Goal: Navigation & Orientation: Find specific page/section

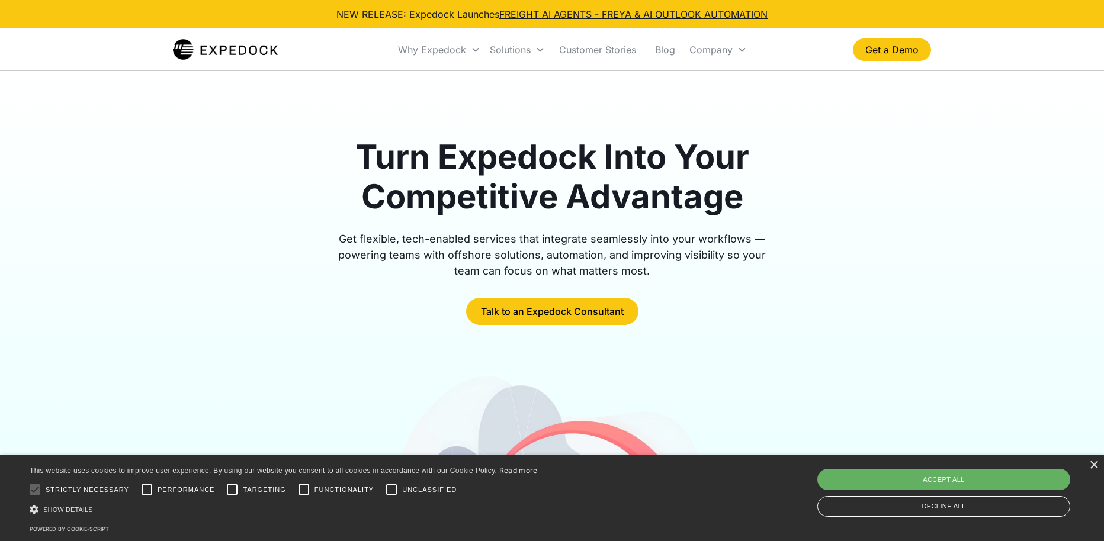
click at [991, 484] on div "Accept all" at bounding box center [943, 479] width 253 height 21
checkbox input "true"
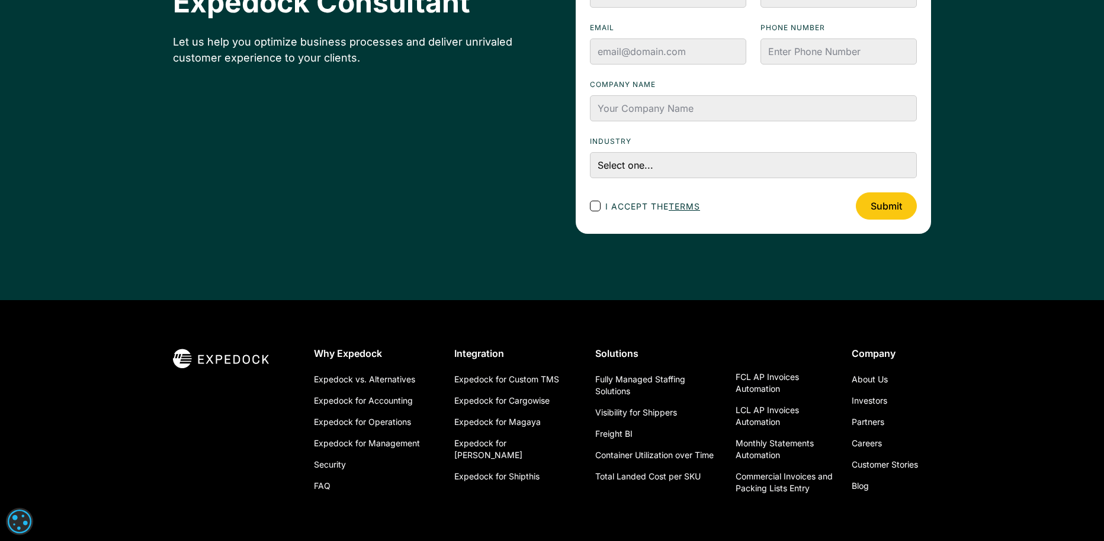
scroll to position [4233, 0]
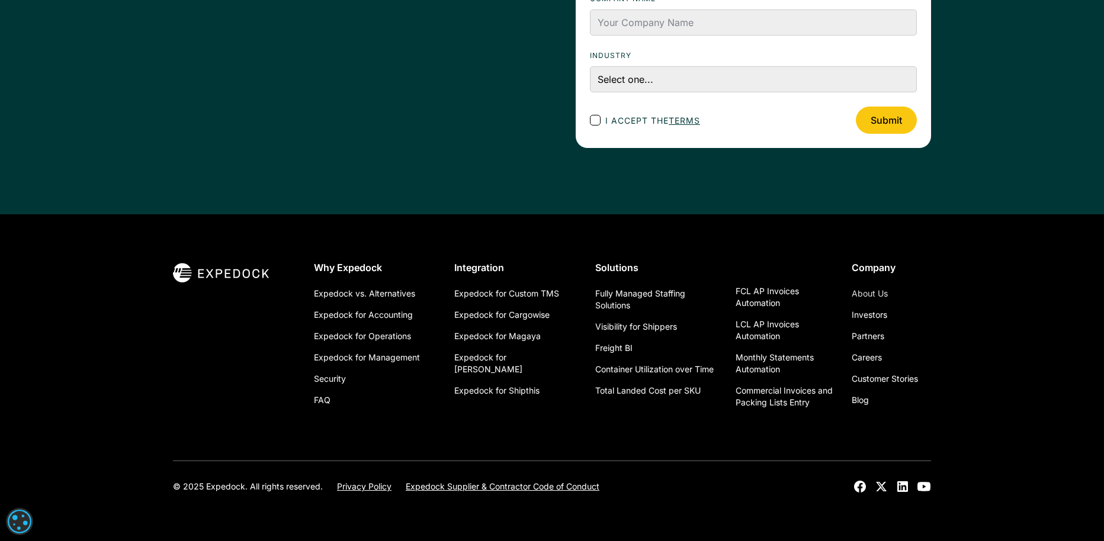
click at [872, 296] on link "About Us" at bounding box center [870, 293] width 36 height 21
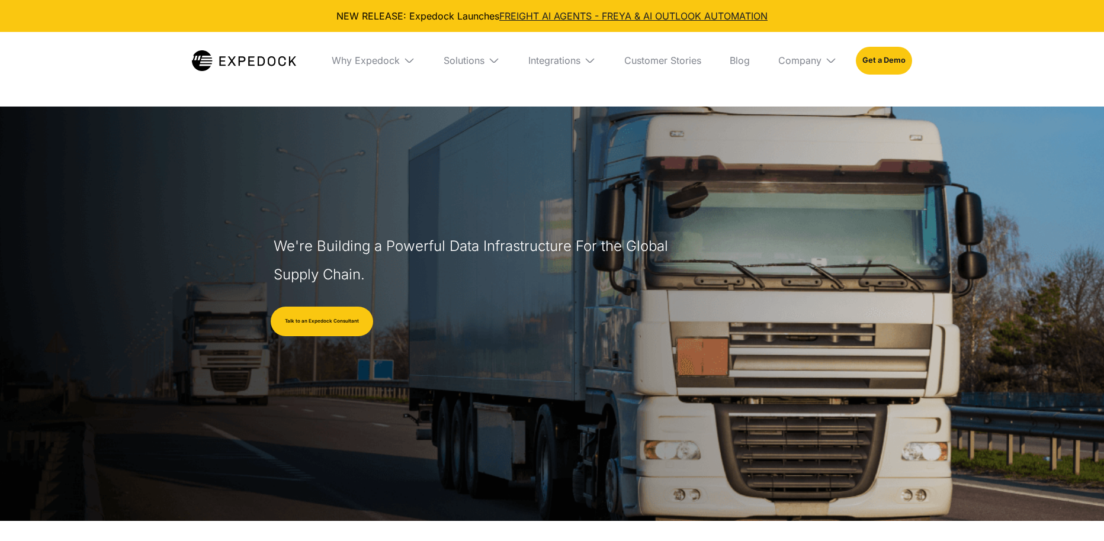
select select
click at [371, 61] on div "Why Expedock" at bounding box center [366, 60] width 68 height 12
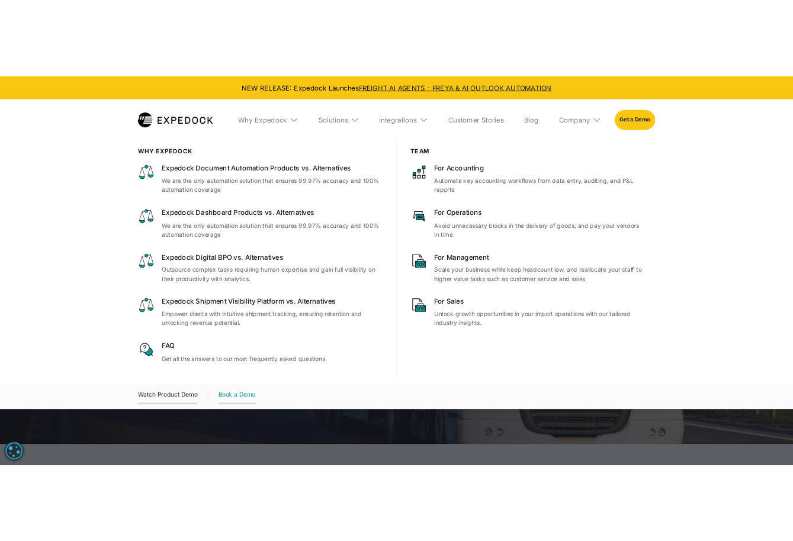
scroll to position [237, 0]
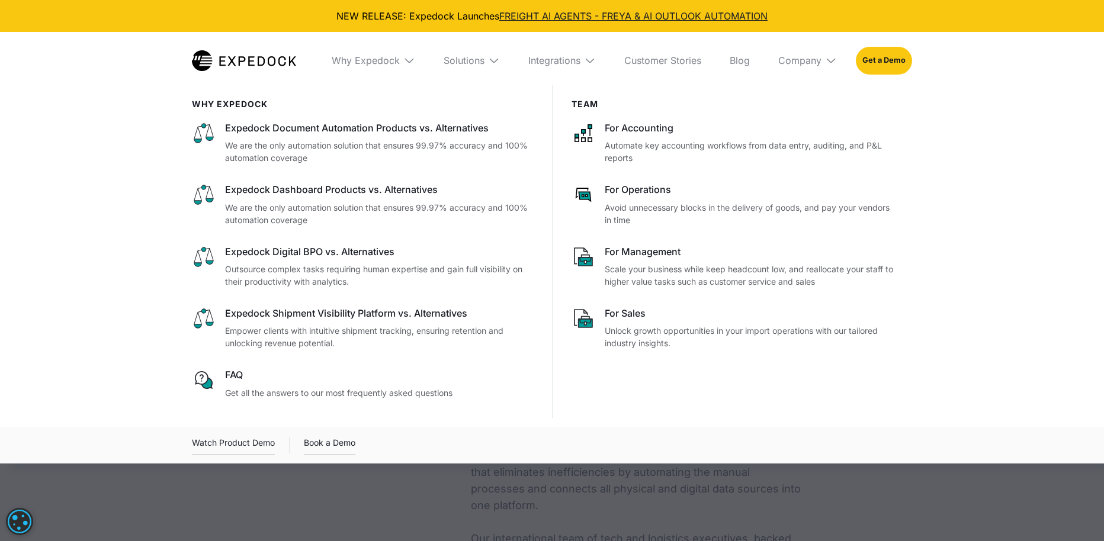
click at [548, 489] on div at bounding box center [552, 355] width 1104 height 541
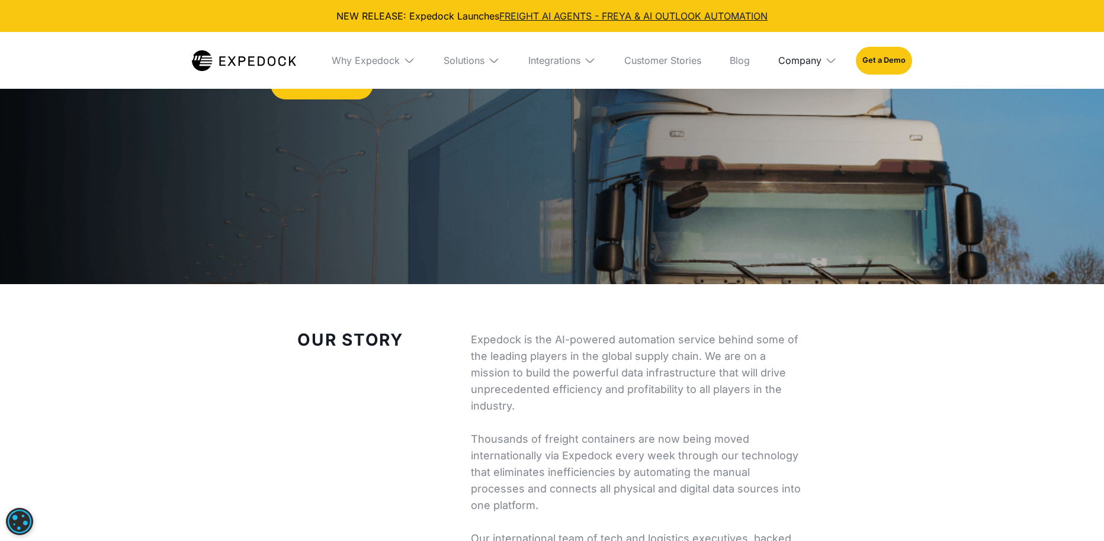
click at [803, 60] on div "Company" at bounding box center [799, 60] width 43 height 12
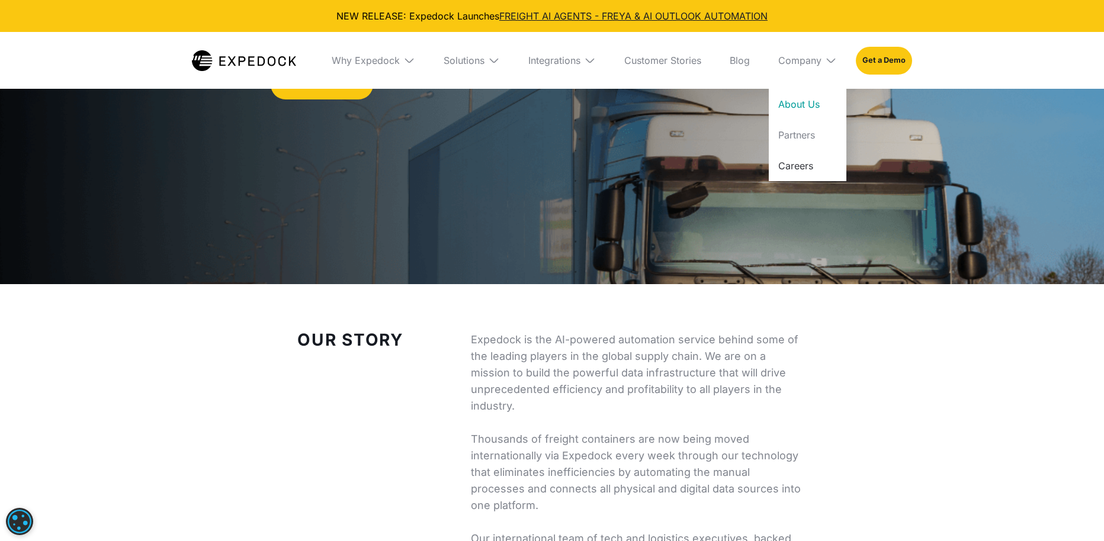
click at [787, 170] on link "Careers" at bounding box center [808, 165] width 78 height 31
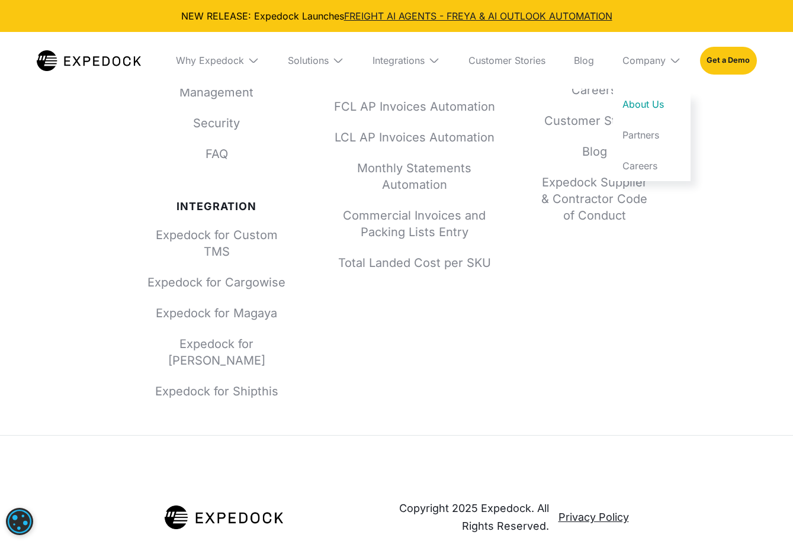
drag, startPoint x: 741, startPoint y: 304, endPoint x: 750, endPoint y: 470, distance: 166.1
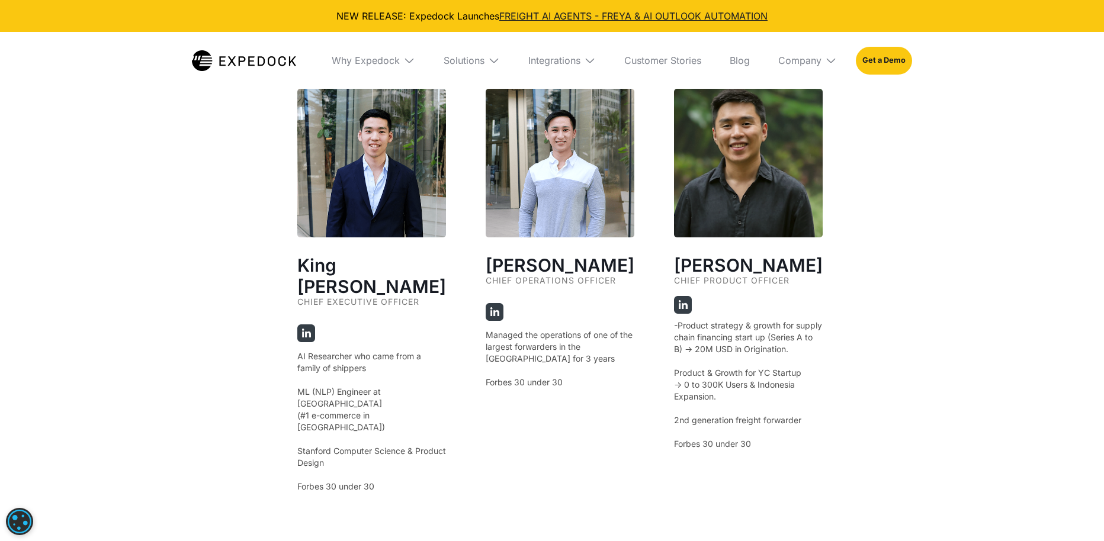
scroll to position [2037, 0]
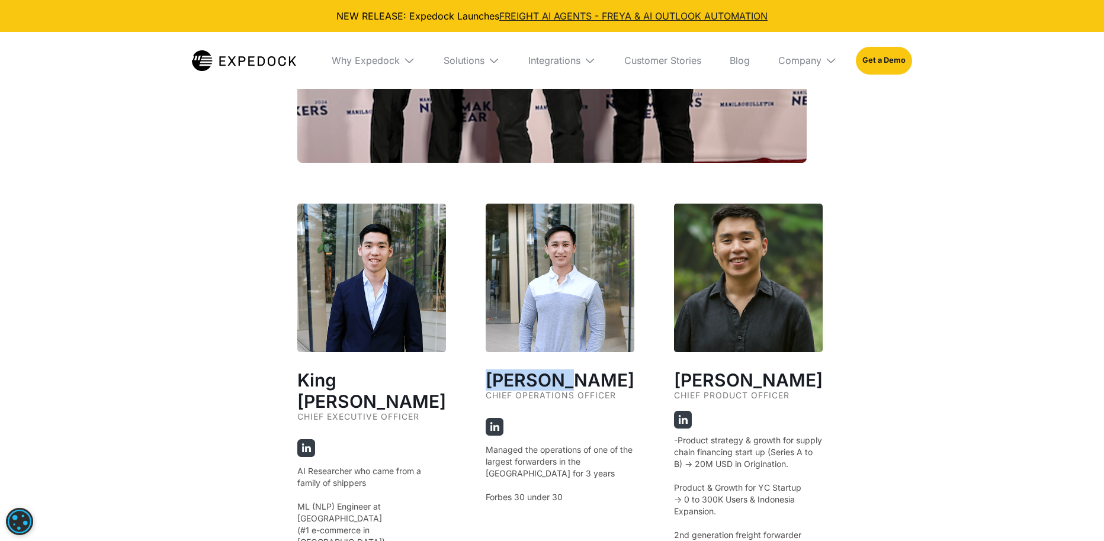
drag, startPoint x: 559, startPoint y: 378, endPoint x: 473, endPoint y: 378, distance: 86.5
click at [473, 378] on div "King Alandy Dy Chief Executive Officer AI Researcher who came from a family of …" at bounding box center [551, 498] width 509 height 588
click at [563, 425] on div "Jeff Tan Chief Operations Officer Managed the operations of one of the largest …" at bounding box center [560, 406] width 149 height 404
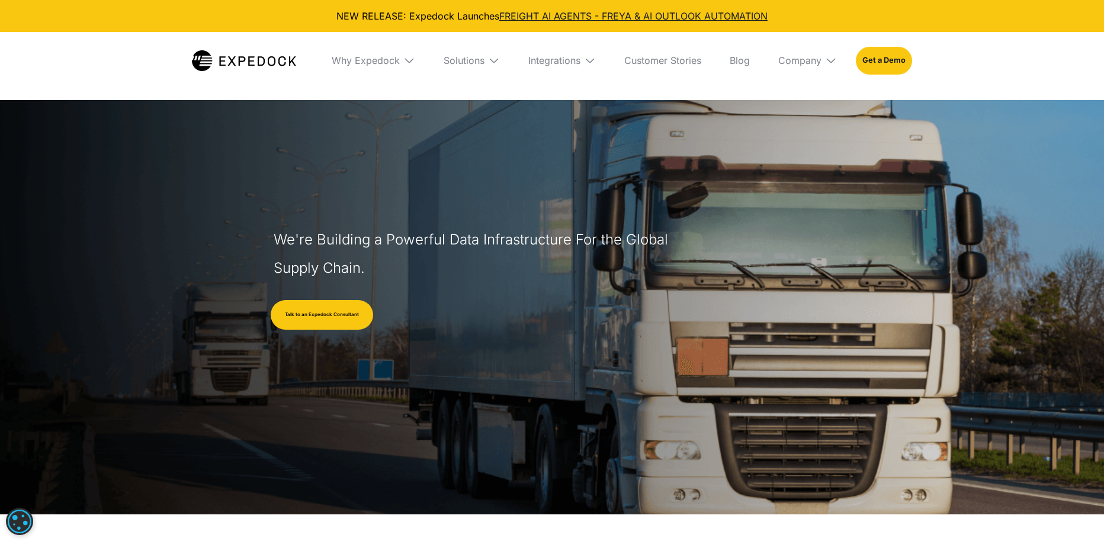
scroll to position [0, 0]
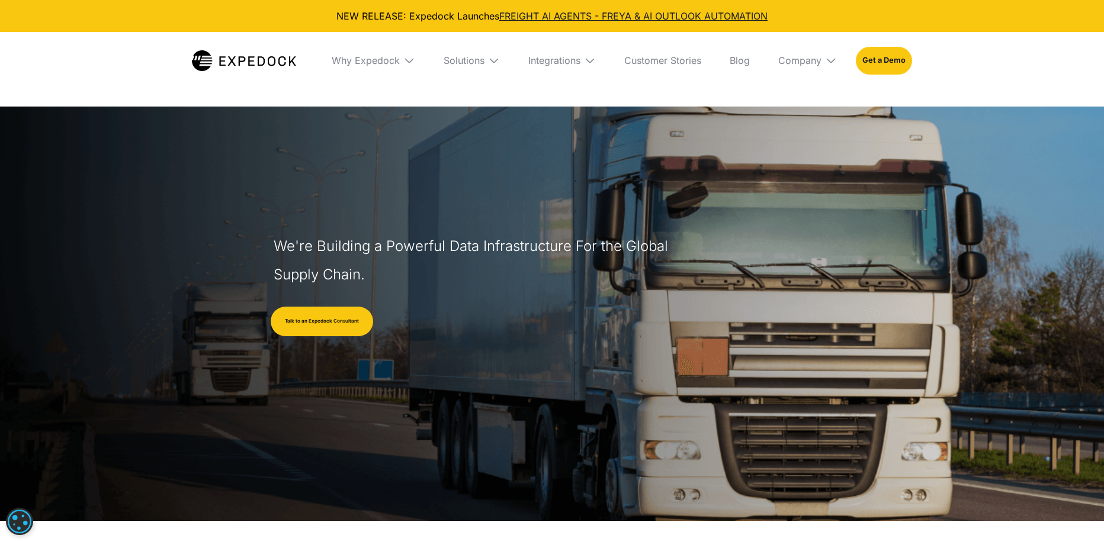
drag, startPoint x: 352, startPoint y: 332, endPoint x: 391, endPoint y: 169, distance: 168.2
